Goal: Task Accomplishment & Management: Manage account settings

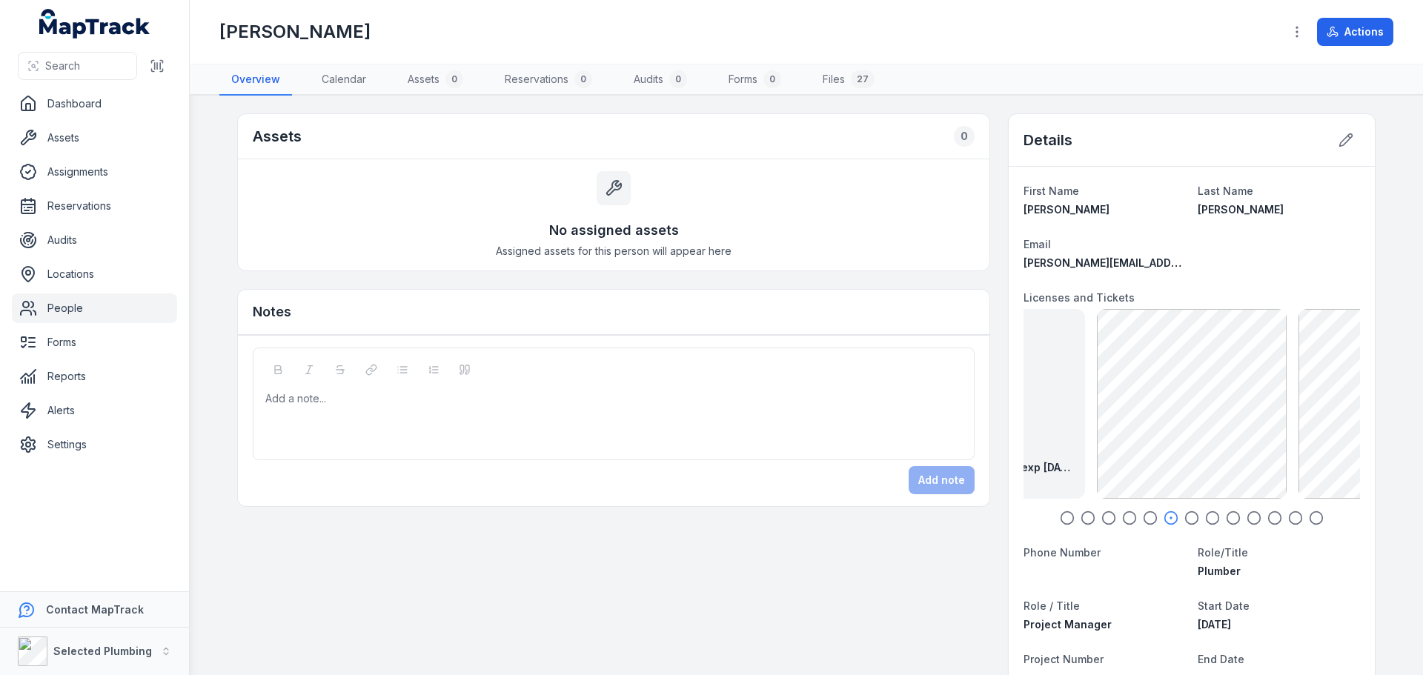
click at [1186, 516] on icon "button" at bounding box center [1192, 518] width 15 height 15
click at [1208, 517] on icon "button" at bounding box center [1212, 518] width 15 height 15
click at [1231, 517] on icon "button" at bounding box center [1233, 518] width 15 height 15
click at [1250, 515] on icon "button" at bounding box center [1254, 518] width 15 height 15
click at [1178, 453] on div at bounding box center [1192, 387] width 30 height 133
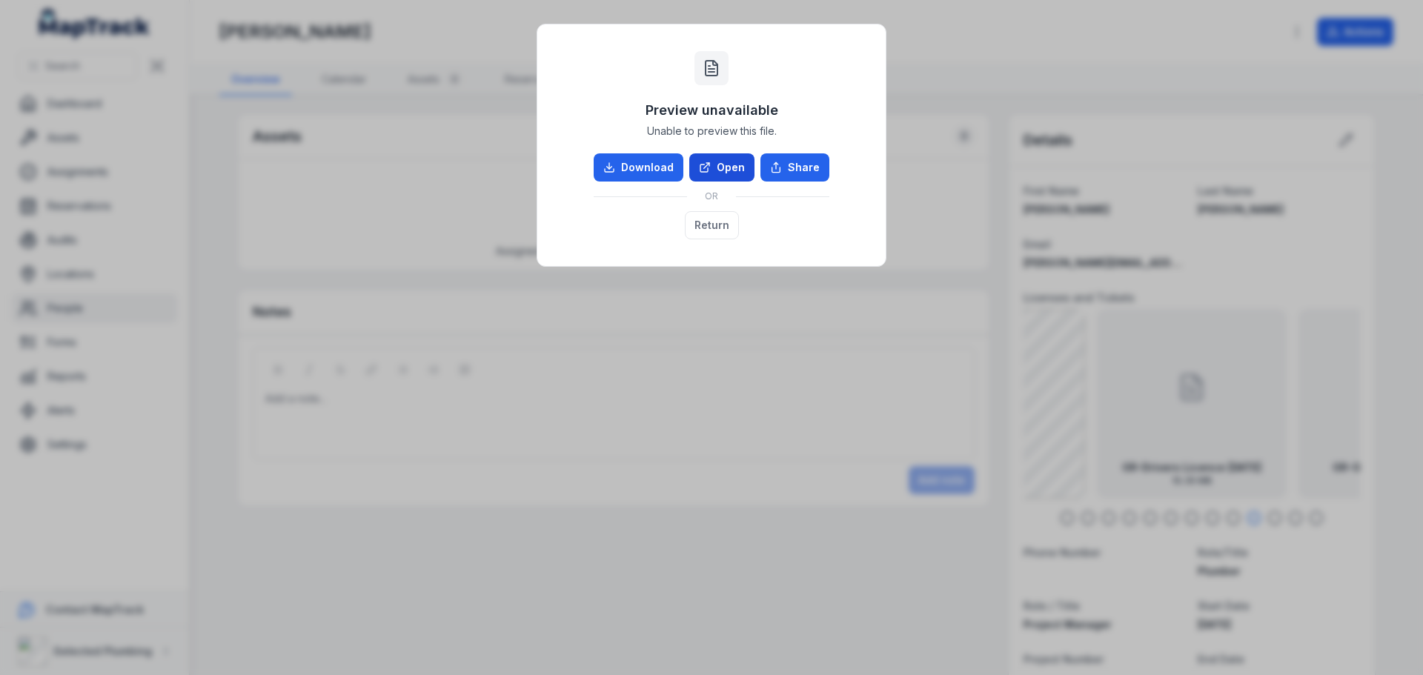
click at [737, 163] on link "Open" at bounding box center [721, 167] width 65 height 28
click at [707, 223] on button "Return" at bounding box center [712, 225] width 54 height 28
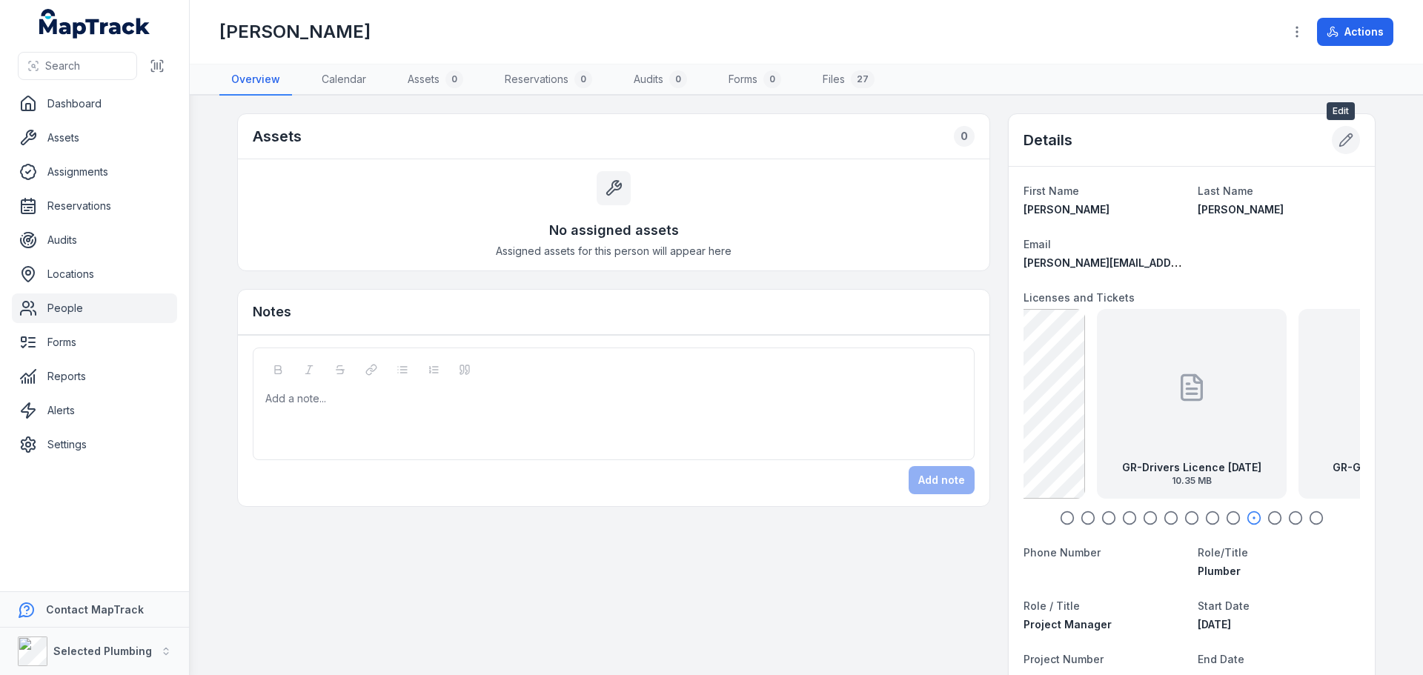
click at [1342, 136] on icon at bounding box center [1346, 140] width 13 height 13
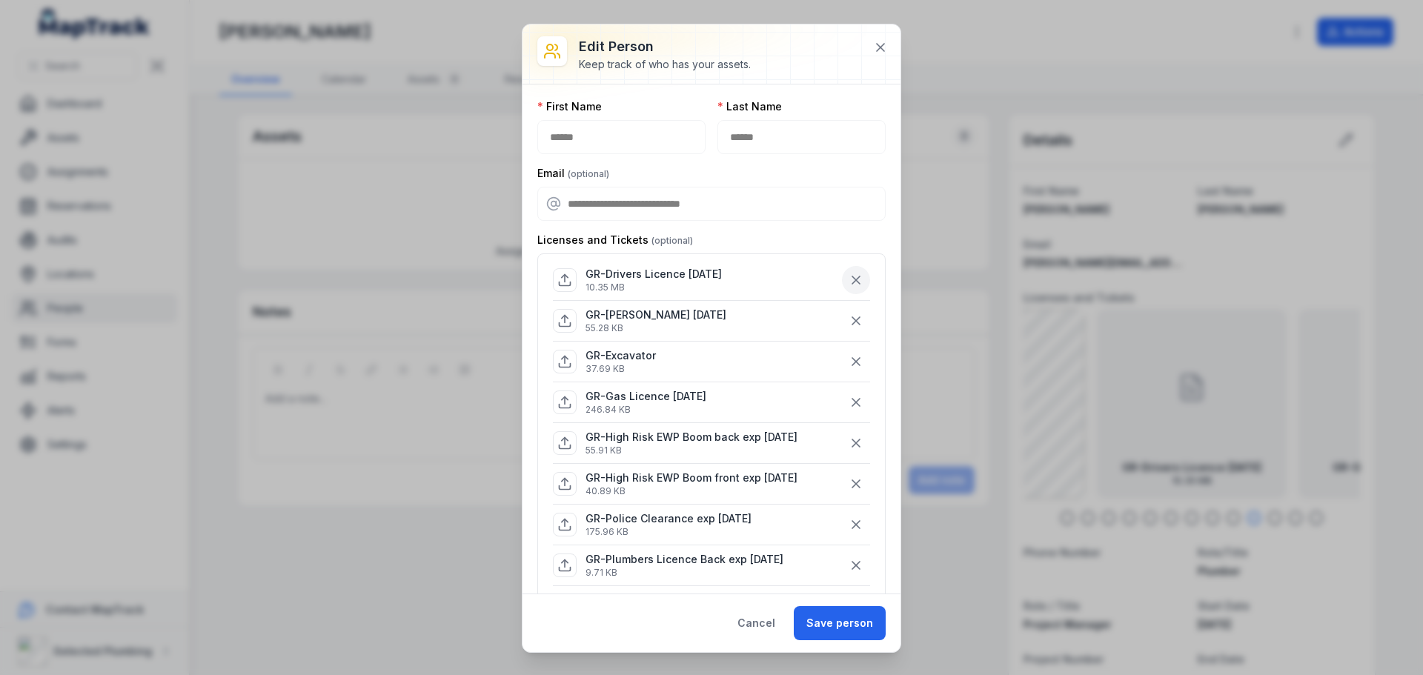
click at [849, 276] on icon "button" at bounding box center [856, 280] width 15 height 15
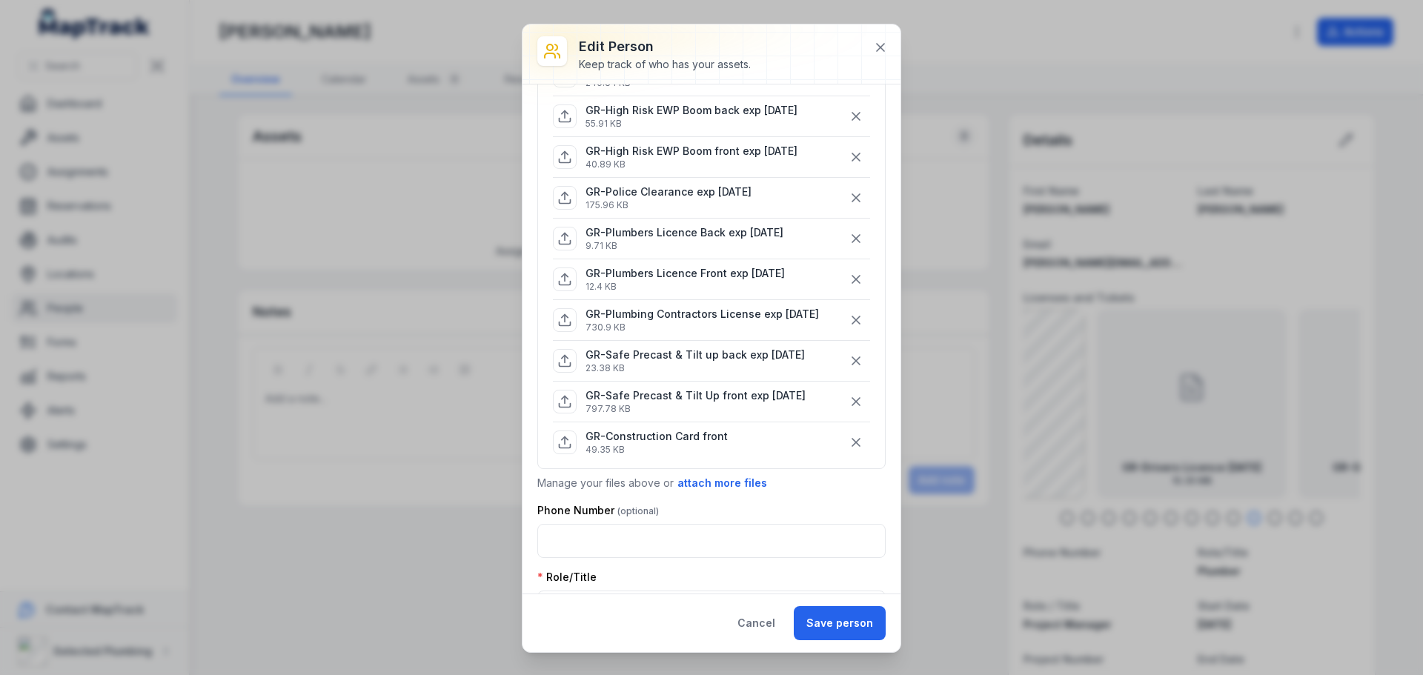
scroll to position [297, 0]
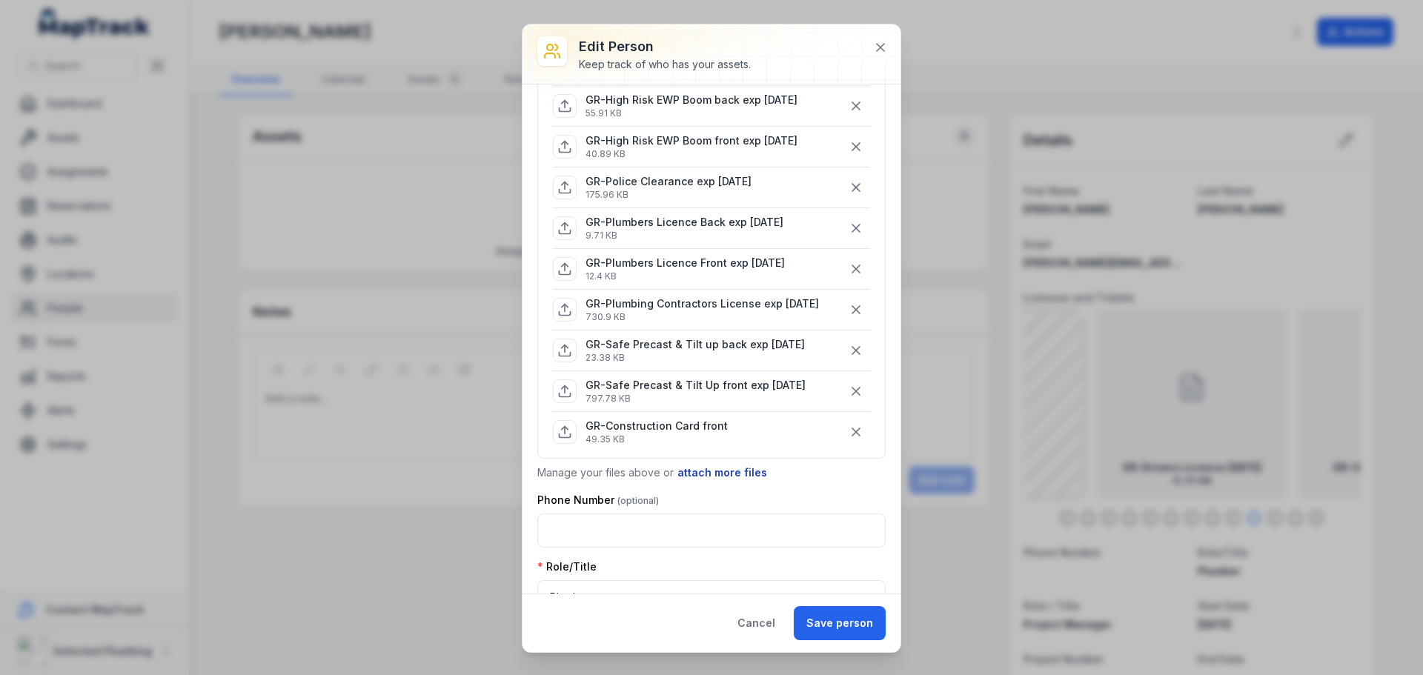
click at [721, 471] on button "attach more files" at bounding box center [722, 473] width 91 height 16
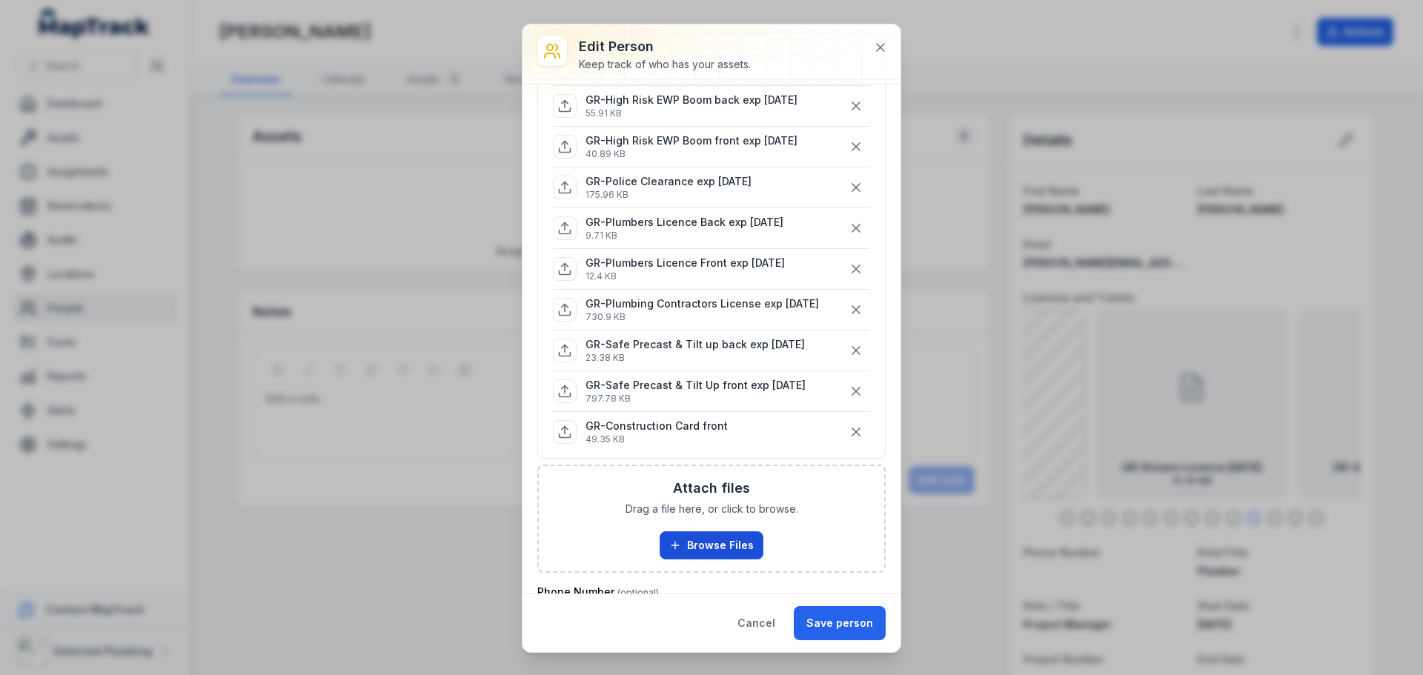
click at [706, 544] on button "Browse Files" at bounding box center [712, 546] width 104 height 28
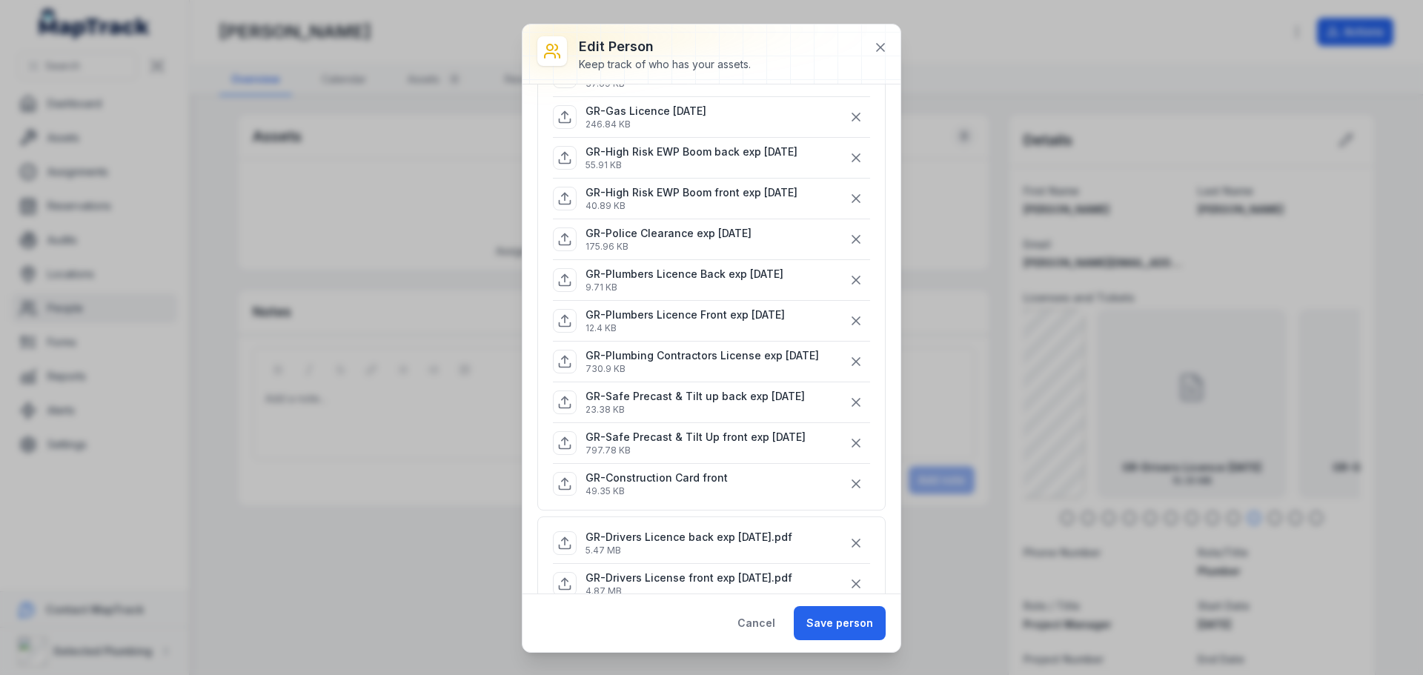
scroll to position [371, 0]
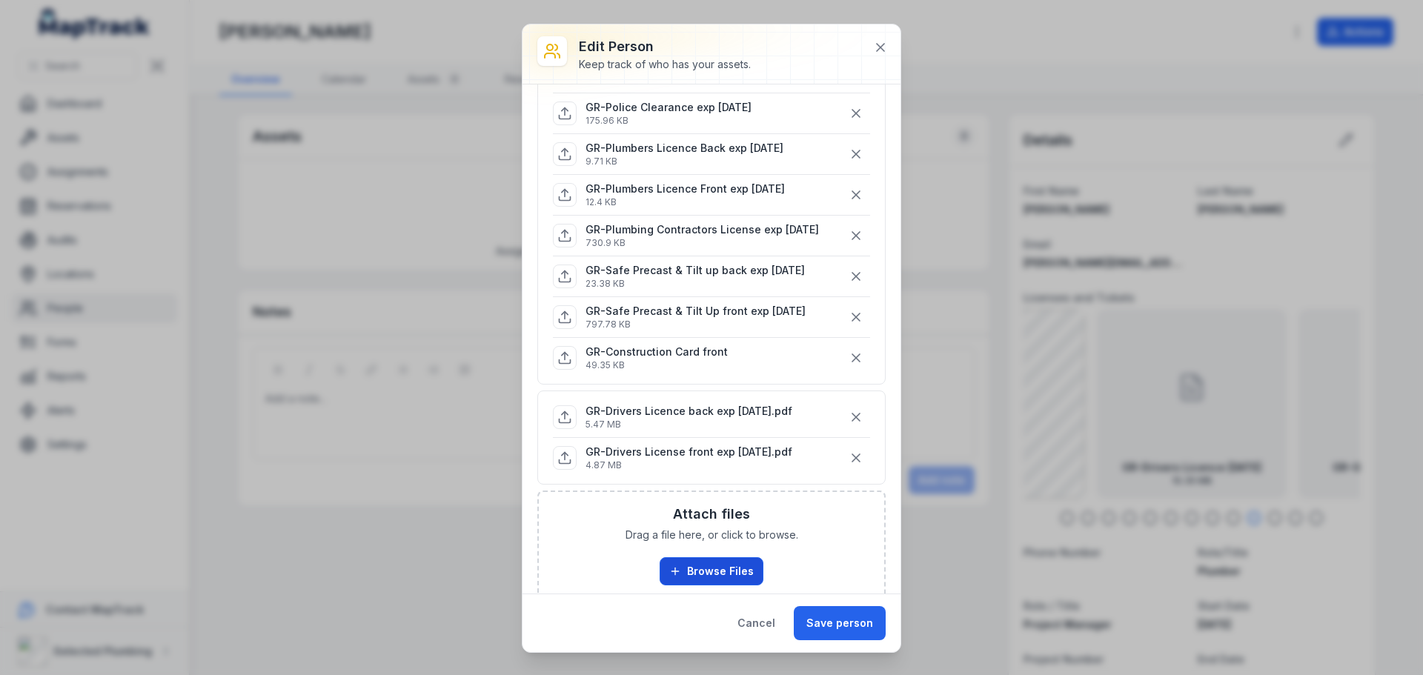
click at [704, 567] on button "Browse Files" at bounding box center [712, 571] width 104 height 28
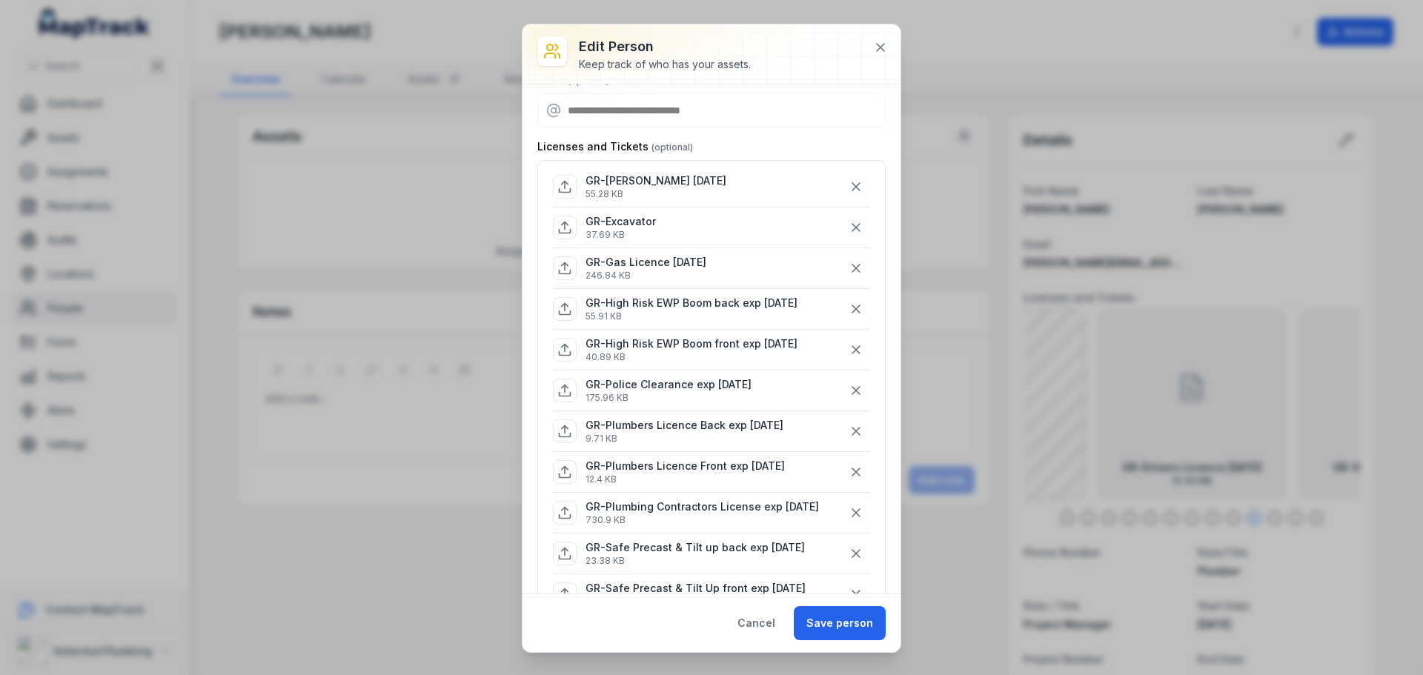
scroll to position [74, 0]
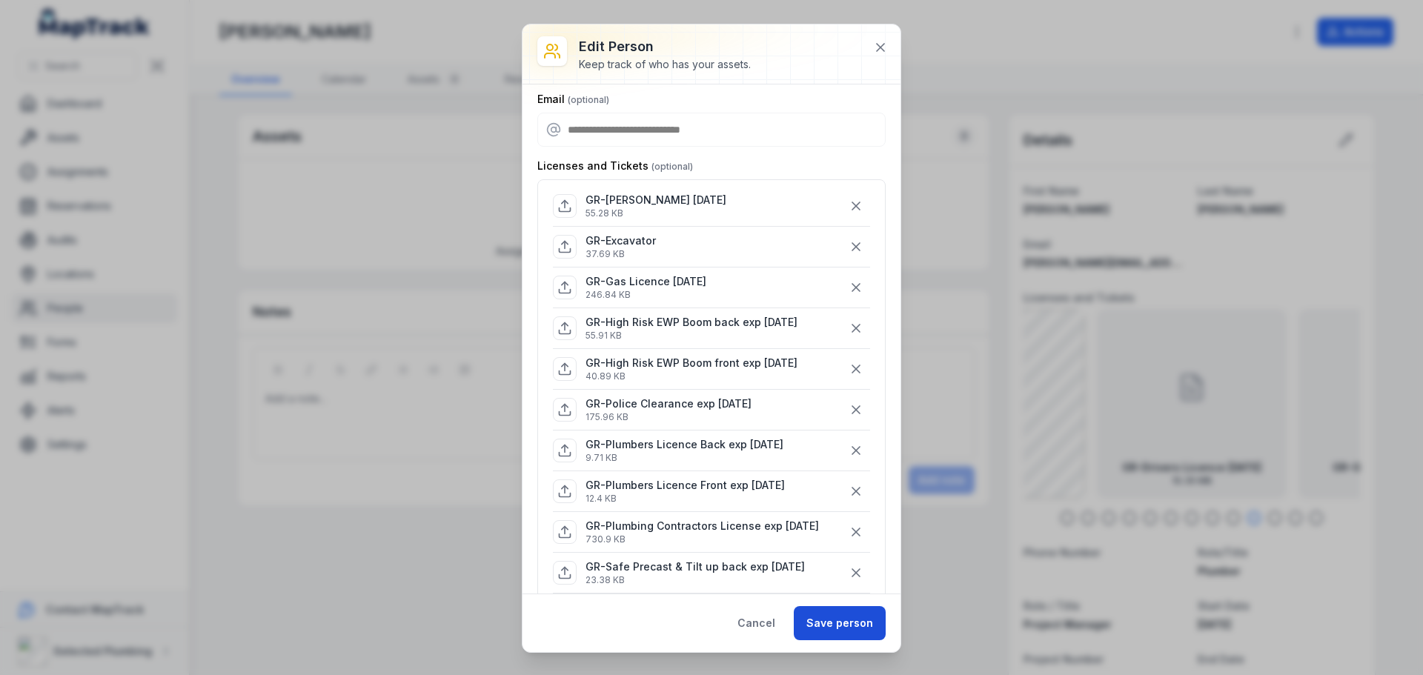
click at [853, 626] on button "Save person" at bounding box center [840, 623] width 92 height 34
